Goal: Obtain resource: Download file/media

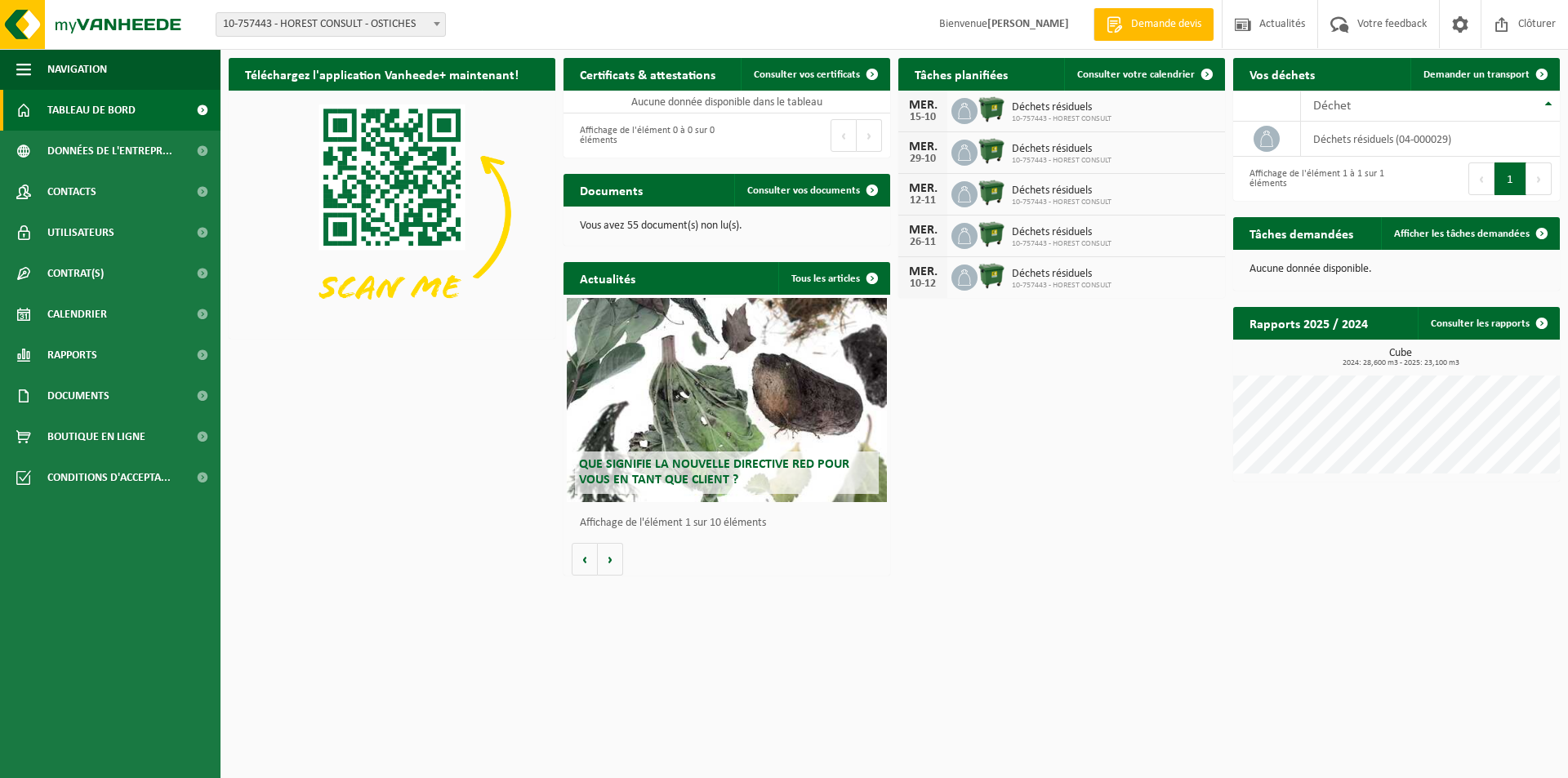
click at [636, 227] on p "Vous avez 55 document(s) non lu(s)." at bounding box center [726, 226] width 294 height 11
click at [841, 194] on span "Consulter vos documents" at bounding box center [803, 190] width 113 height 11
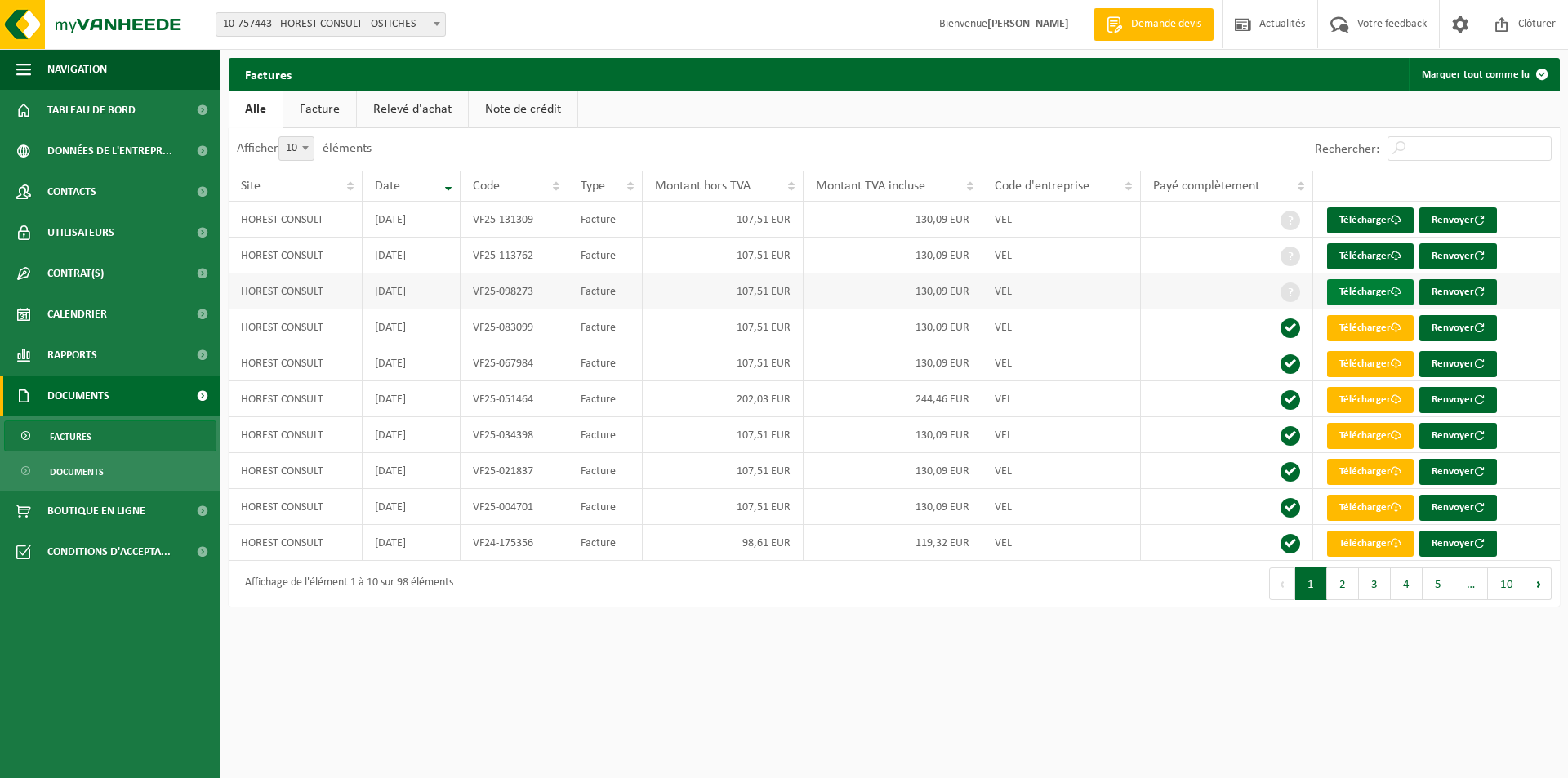
click at [1362, 292] on link "Télécharger" at bounding box center [1370, 293] width 87 height 26
click at [1359, 257] on link "Télécharger" at bounding box center [1370, 257] width 87 height 26
click at [1368, 223] on link "Télécharger" at bounding box center [1370, 221] width 87 height 26
